Goal: Transaction & Acquisition: Purchase product/service

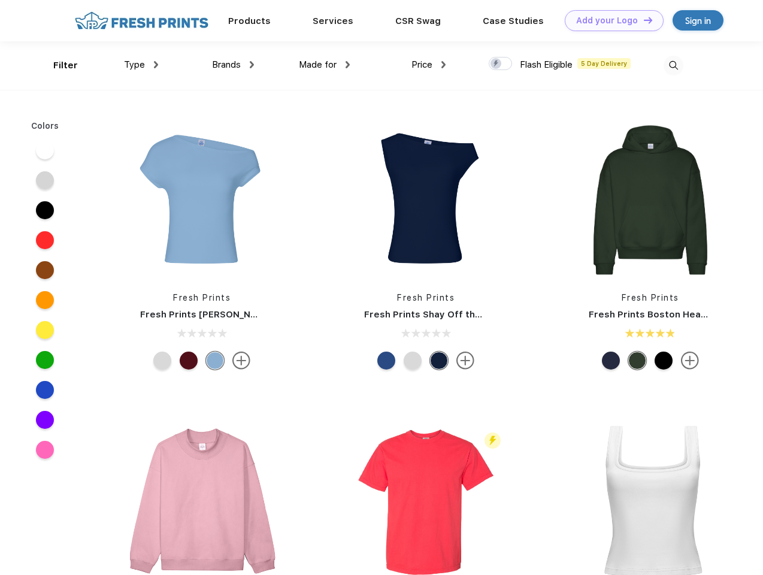
click at [610, 20] on link "Add your Logo Design Tool" at bounding box center [614, 20] width 99 height 21
click at [0, 0] on div "Design Tool" at bounding box center [0, 0] width 0 height 0
click at [642, 20] on link "Add your Logo Design Tool" at bounding box center [614, 20] width 99 height 21
click at [57, 65] on div "Filter" at bounding box center [65, 66] width 25 height 14
click at [141, 65] on span "Type" at bounding box center [134, 64] width 21 height 11
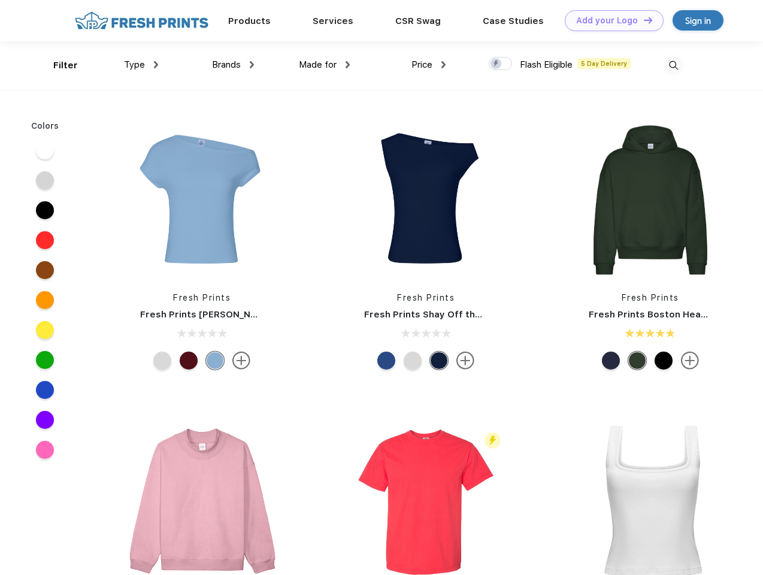
click at [233, 65] on span "Brands" at bounding box center [226, 64] width 29 height 11
click at [325, 65] on span "Made for" at bounding box center [318, 64] width 38 height 11
click at [429, 65] on span "Price" at bounding box center [421, 64] width 21 height 11
click at [501, 64] on div at bounding box center [500, 63] width 23 height 13
click at [496, 64] on input "checkbox" at bounding box center [493, 60] width 8 height 8
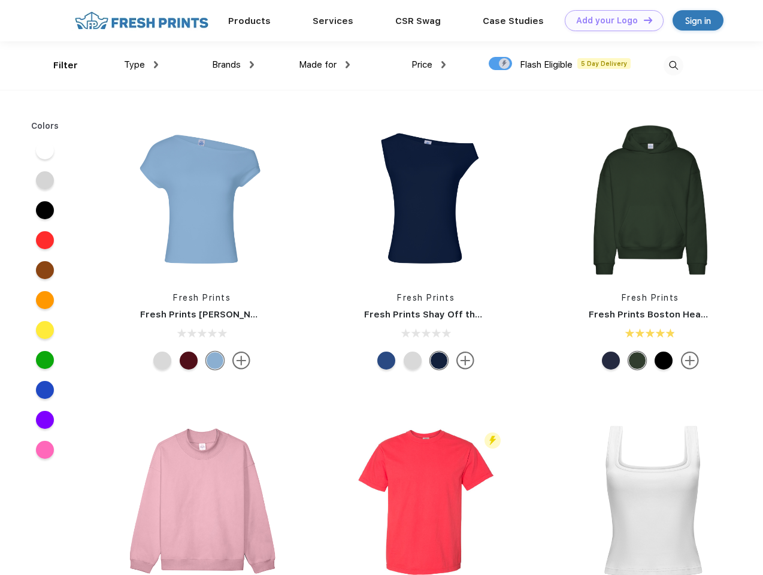
checkbox input "true"
